Goal: Navigation & Orientation: Find specific page/section

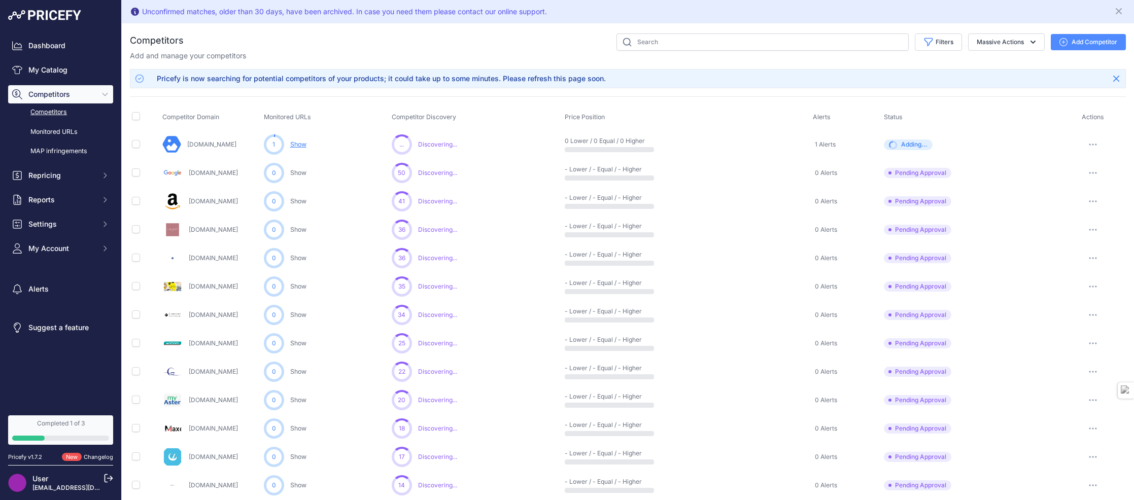
click at [301, 145] on link "Show" at bounding box center [298, 145] width 16 height 8
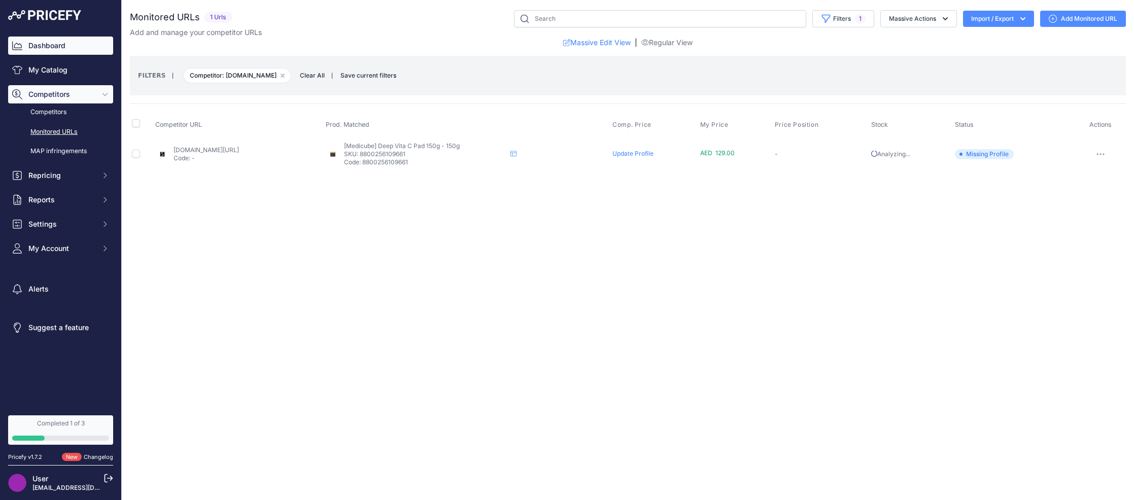
click at [63, 49] on link "Dashboard" at bounding box center [60, 46] width 105 height 18
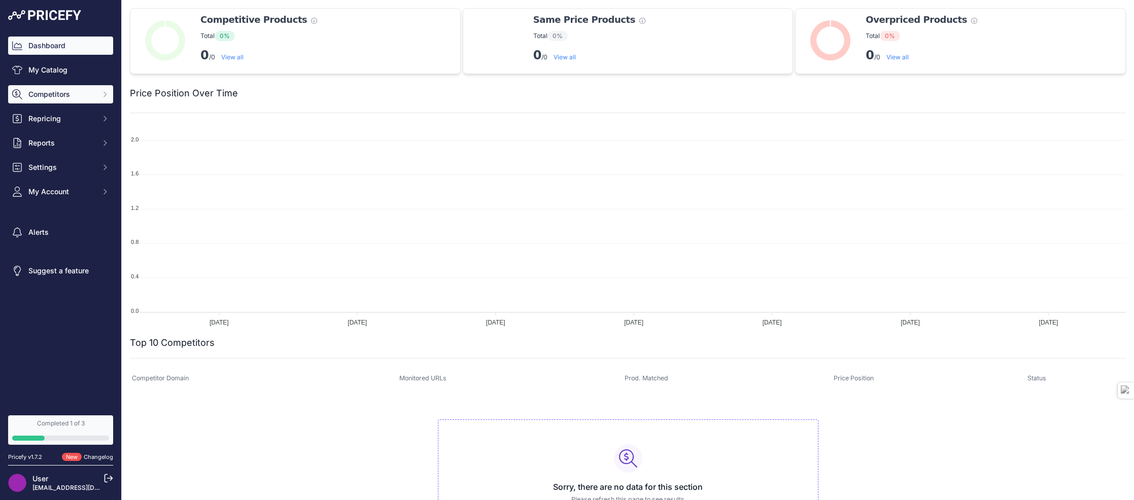
click at [51, 97] on span "Competitors" at bounding box center [61, 94] width 66 height 10
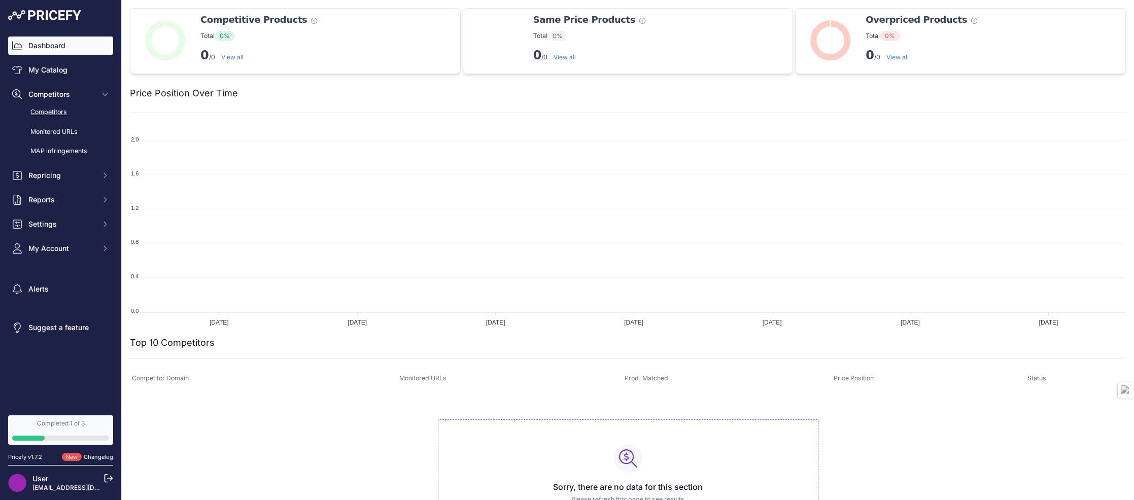
click at [41, 115] on link "Competitors" at bounding box center [60, 113] width 105 height 18
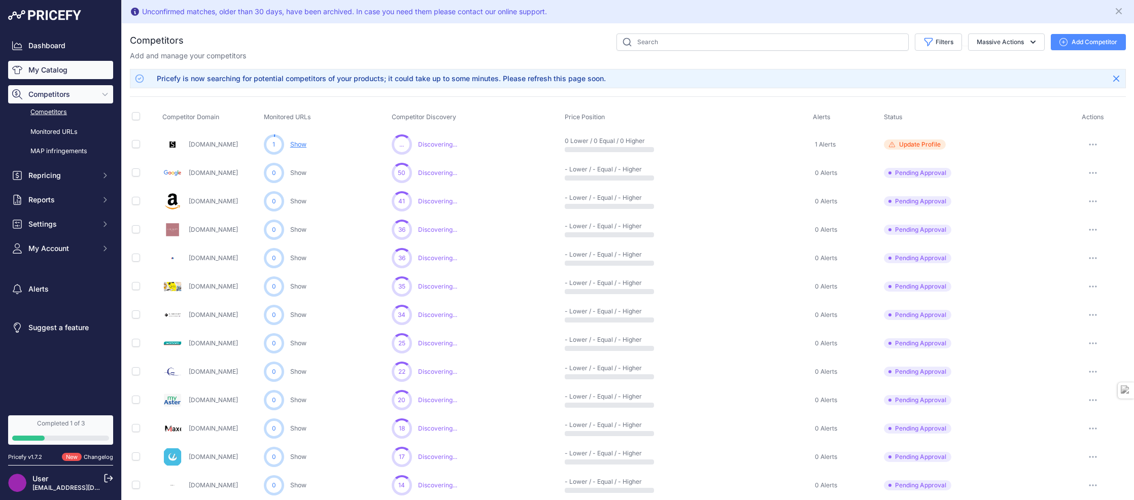
click at [49, 71] on link "My Catalog" at bounding box center [60, 70] width 105 height 18
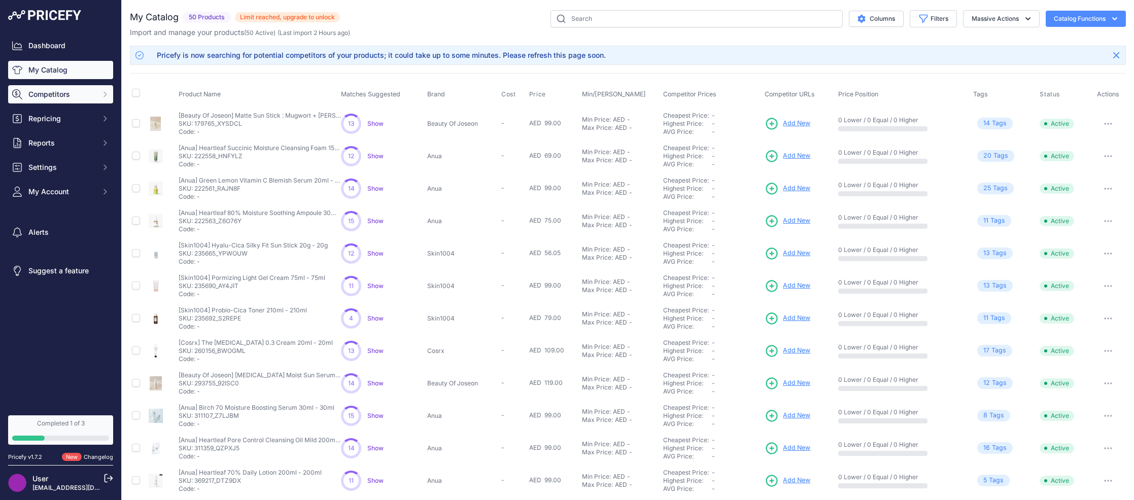
click at [74, 98] on span "Competitors" at bounding box center [61, 94] width 66 height 10
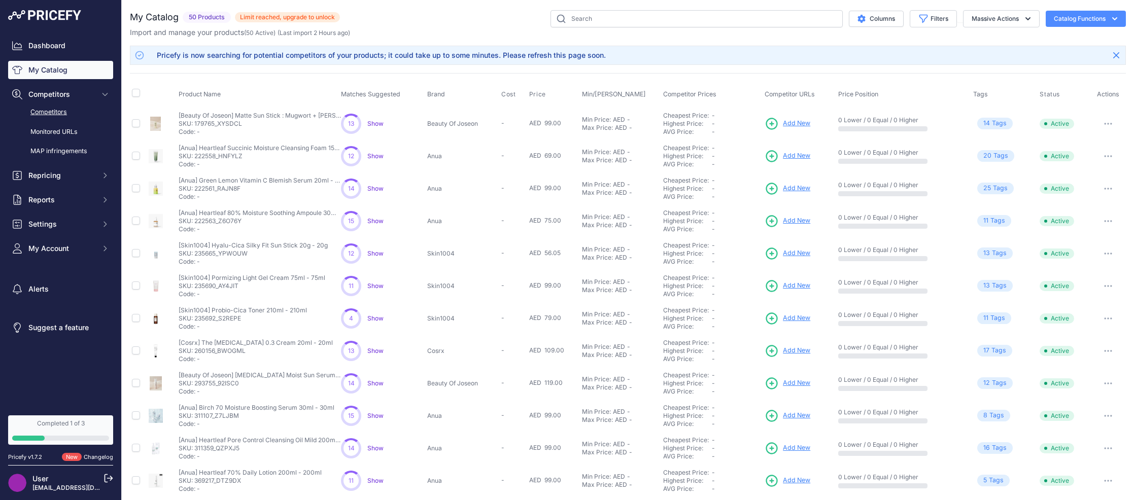
click at [65, 109] on link "Competitors" at bounding box center [60, 113] width 105 height 18
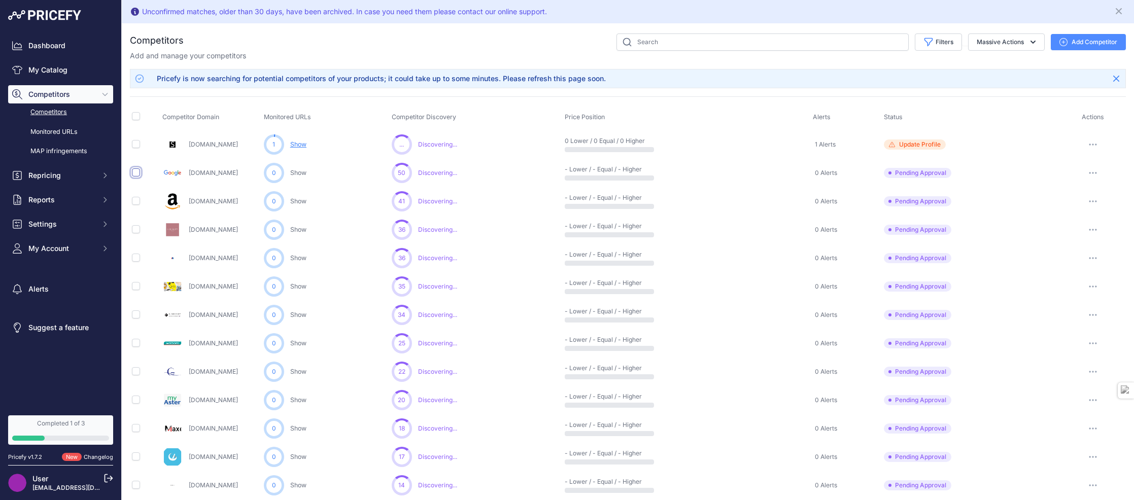
click at [133, 174] on input "checkbox" at bounding box center [136, 172] width 8 height 8
checkbox input "true"
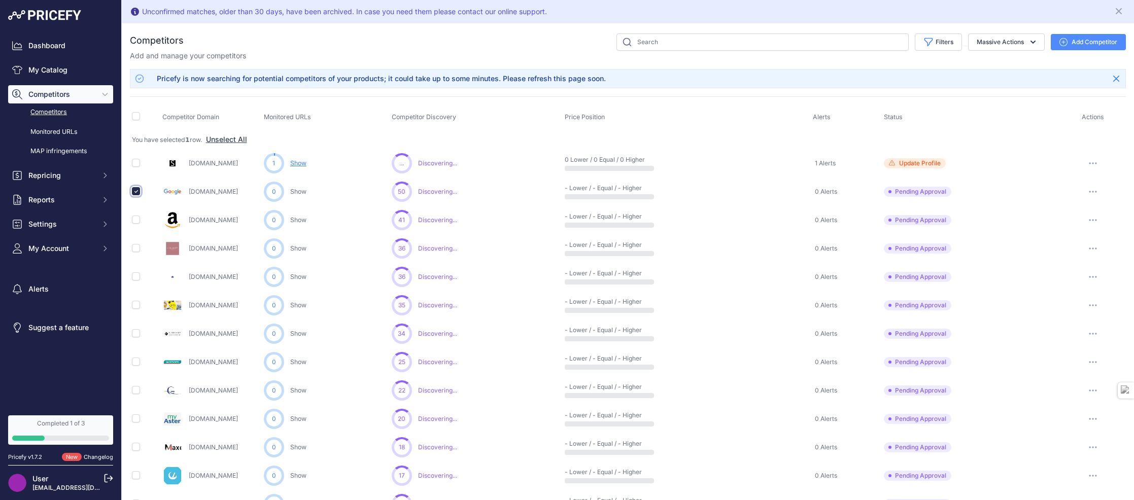
click at [138, 187] on input "checkbox" at bounding box center [136, 191] width 8 height 8
checkbox input "false"
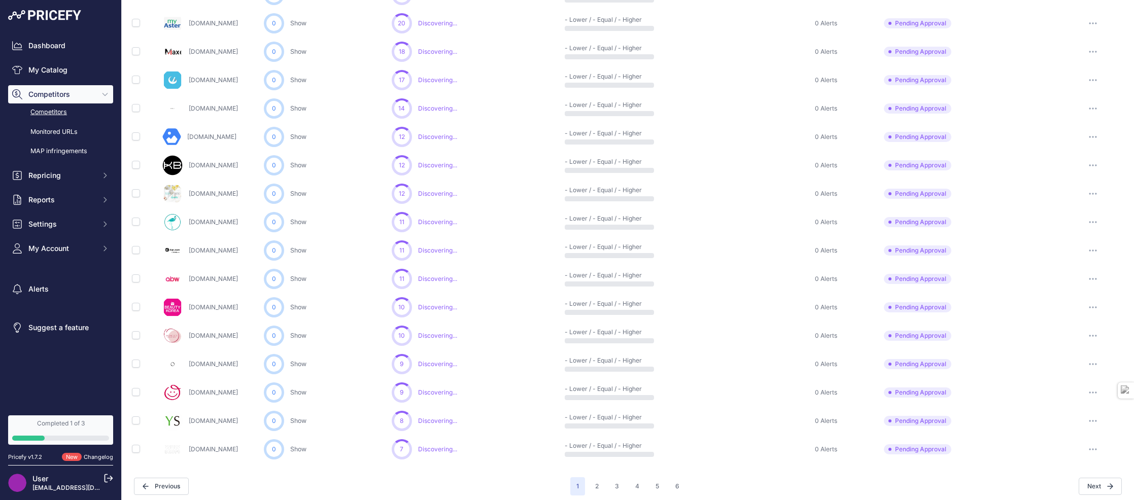
scroll to position [382, 0]
